Goal: Task Accomplishment & Management: Use online tool/utility

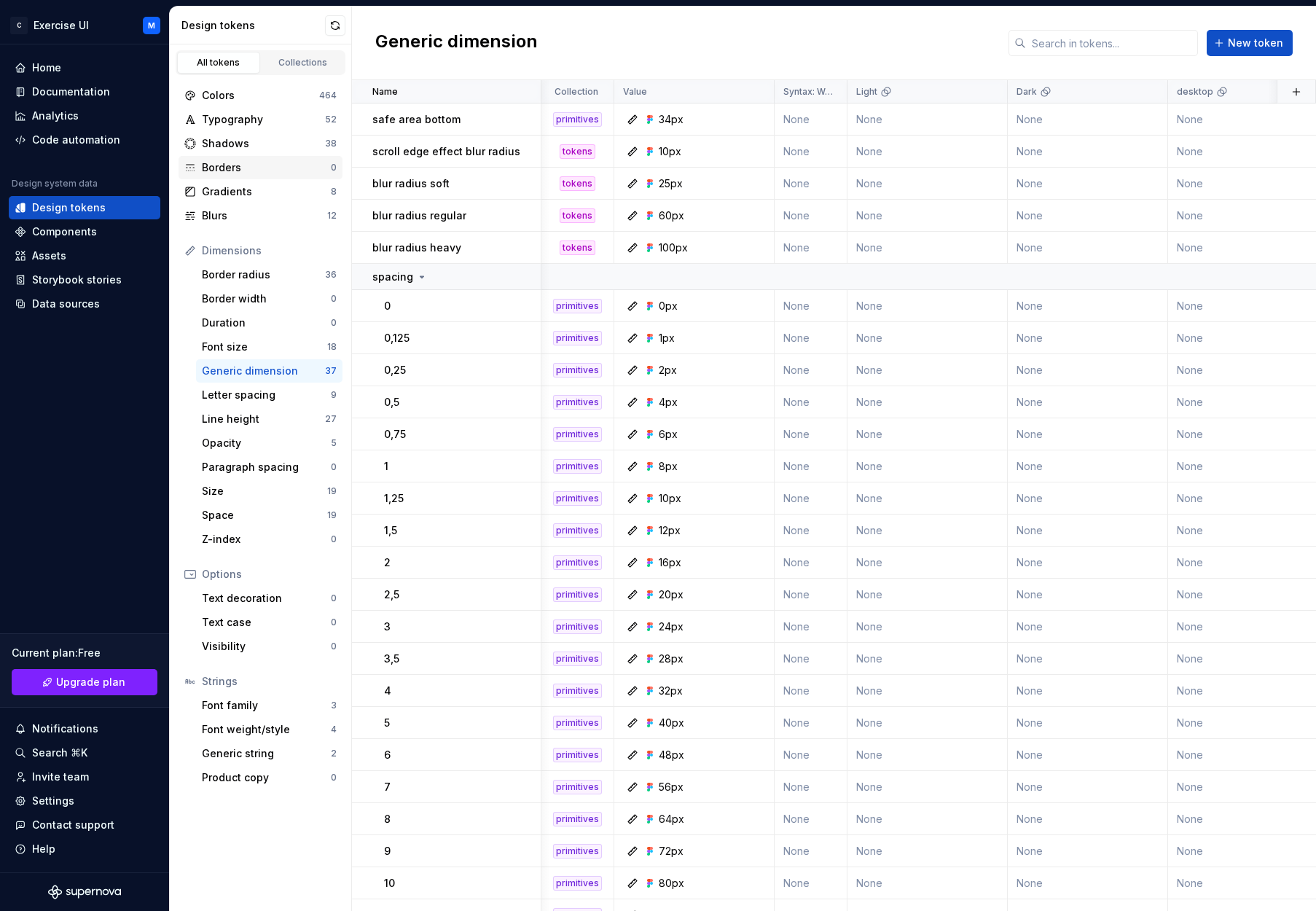
scroll to position [0, 2]
click at [115, 210] on div "Design tokens" at bounding box center [84, 208] width 140 height 15
click at [102, 295] on div "Data sources" at bounding box center [84, 303] width 151 height 24
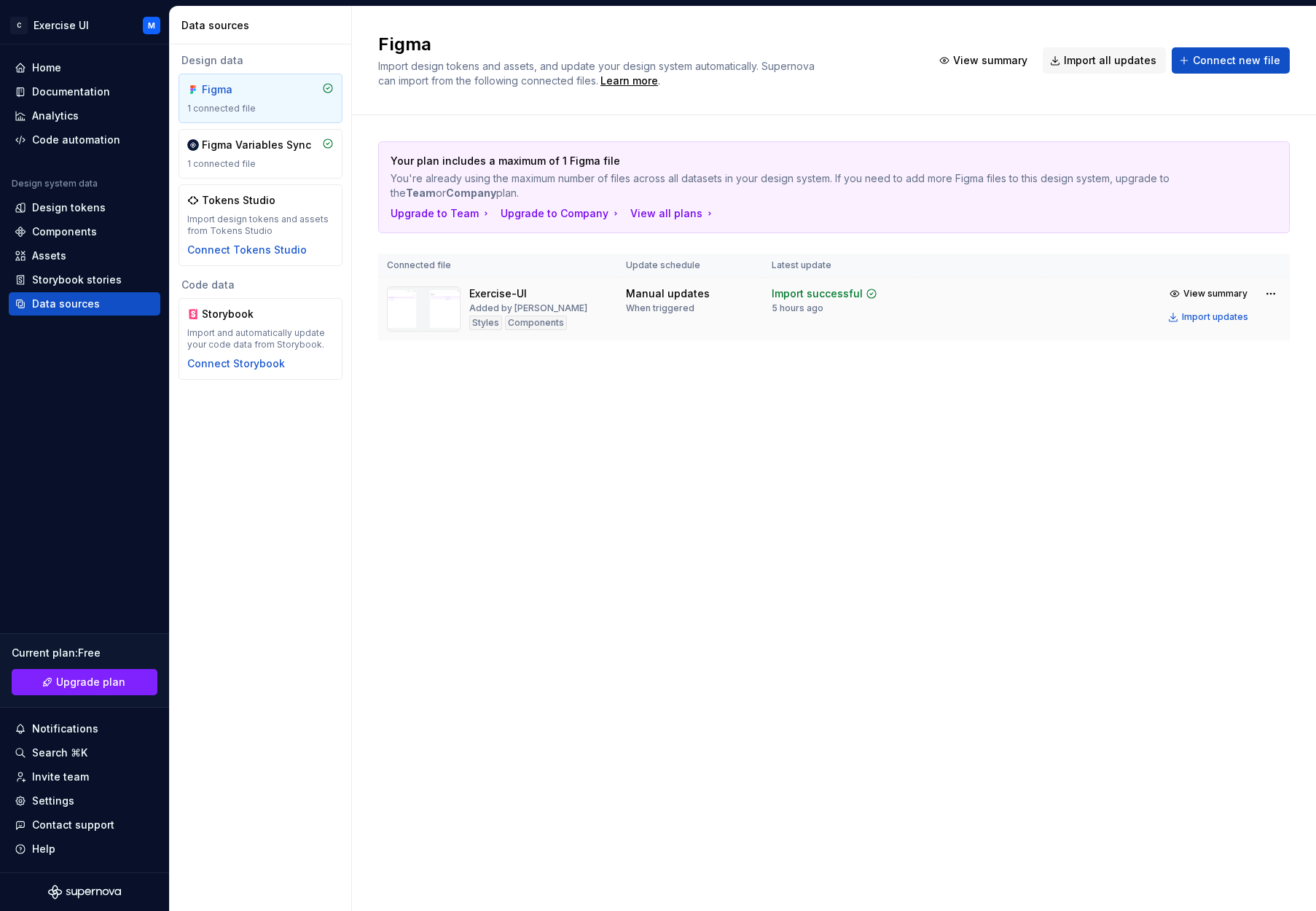
click at [1035, 310] on td at bounding box center [978, 310] width 128 height 63
click at [995, 302] on td at bounding box center [978, 310] width 128 height 63
click at [1269, 292] on html "C Exercise UI M Home Documentation Analytics Code automation Design system data…" at bounding box center [658, 456] width 1316 height 911
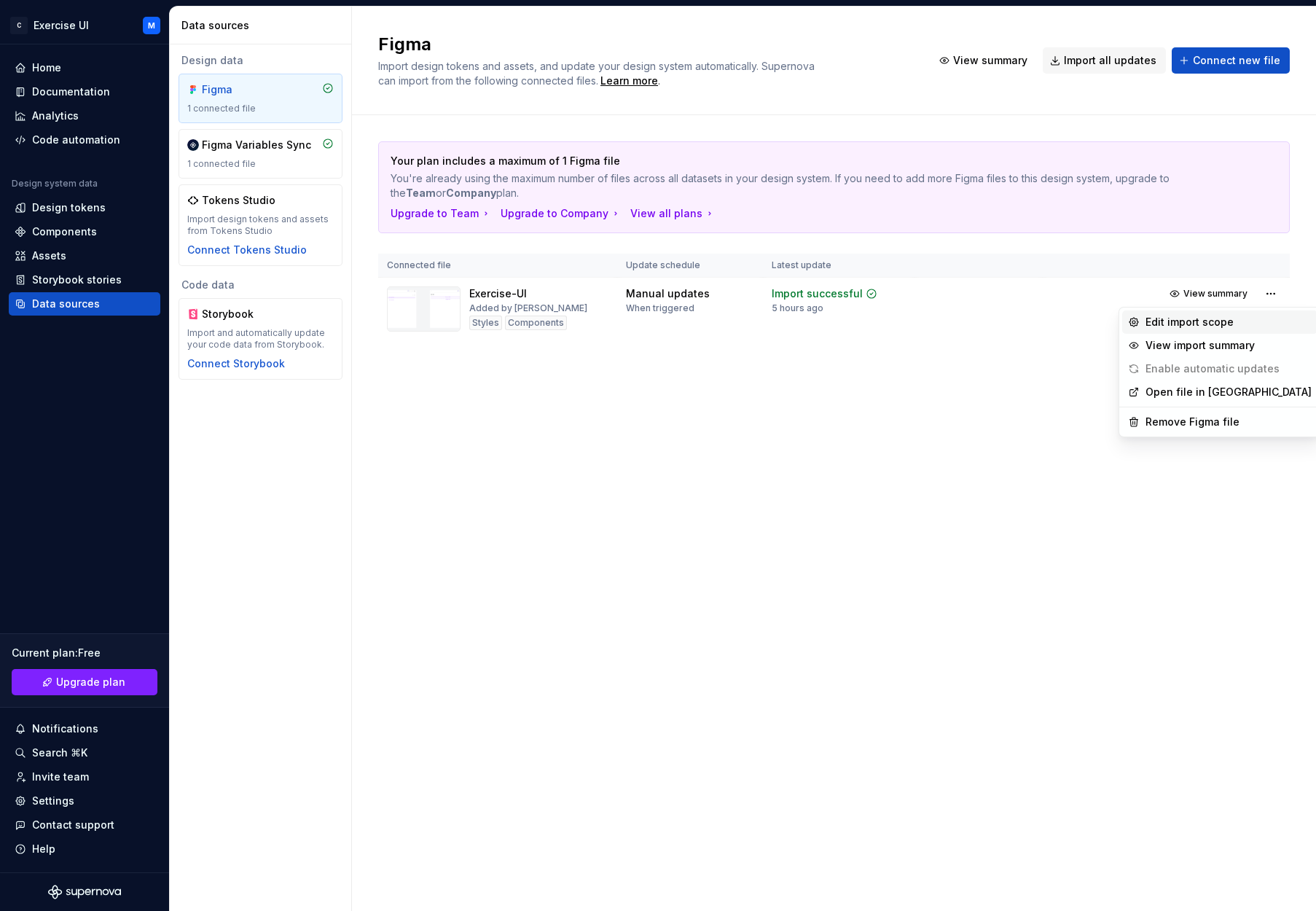
click at [1221, 320] on div "Edit import scope" at bounding box center [1228, 322] width 166 height 15
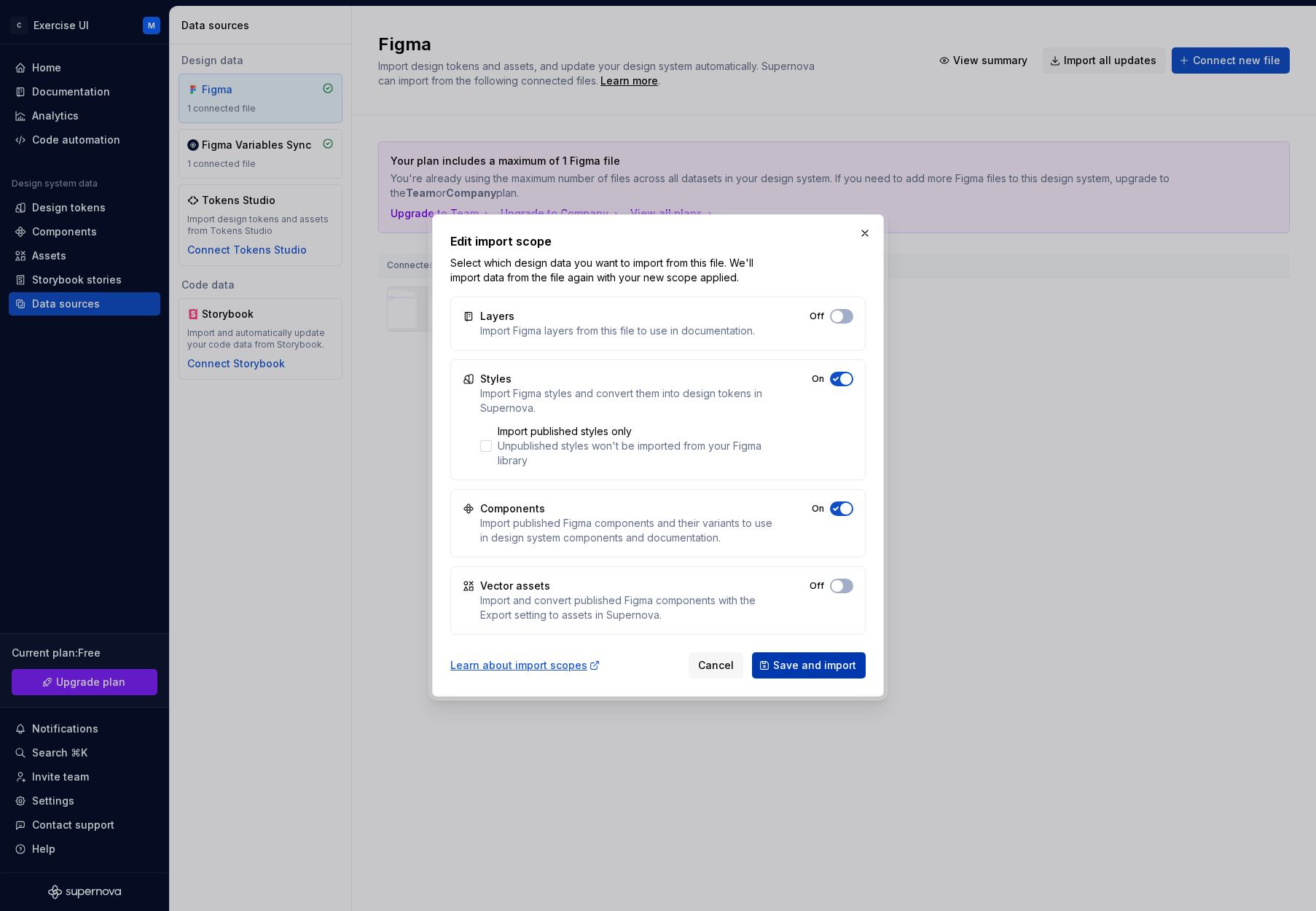
click at [828, 668] on span "Save and import" at bounding box center [815, 666] width 84 height 15
